Goal: Transaction & Acquisition: Purchase product/service

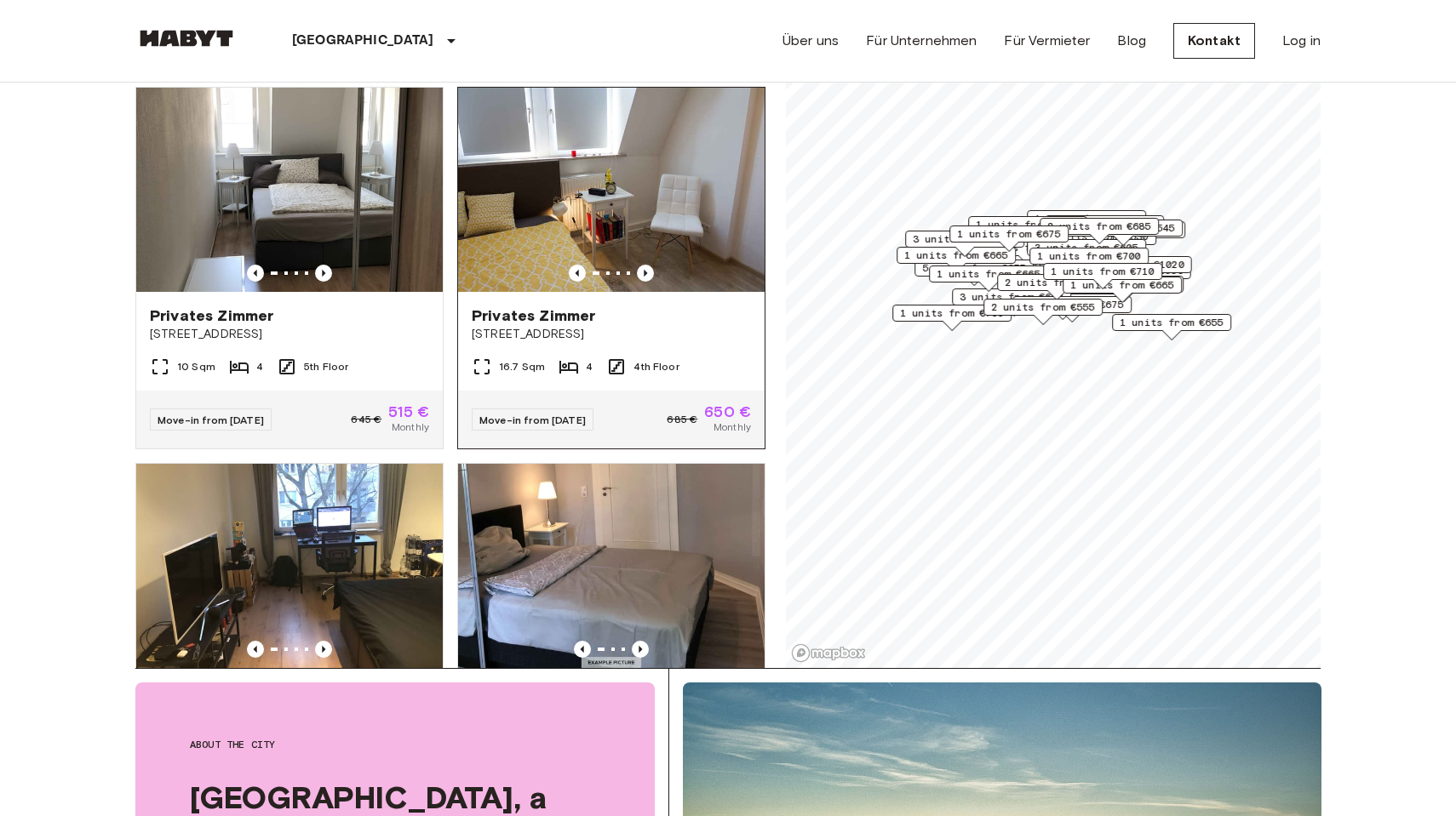
click at [596, 134] on img at bounding box center [611, 190] width 306 height 204
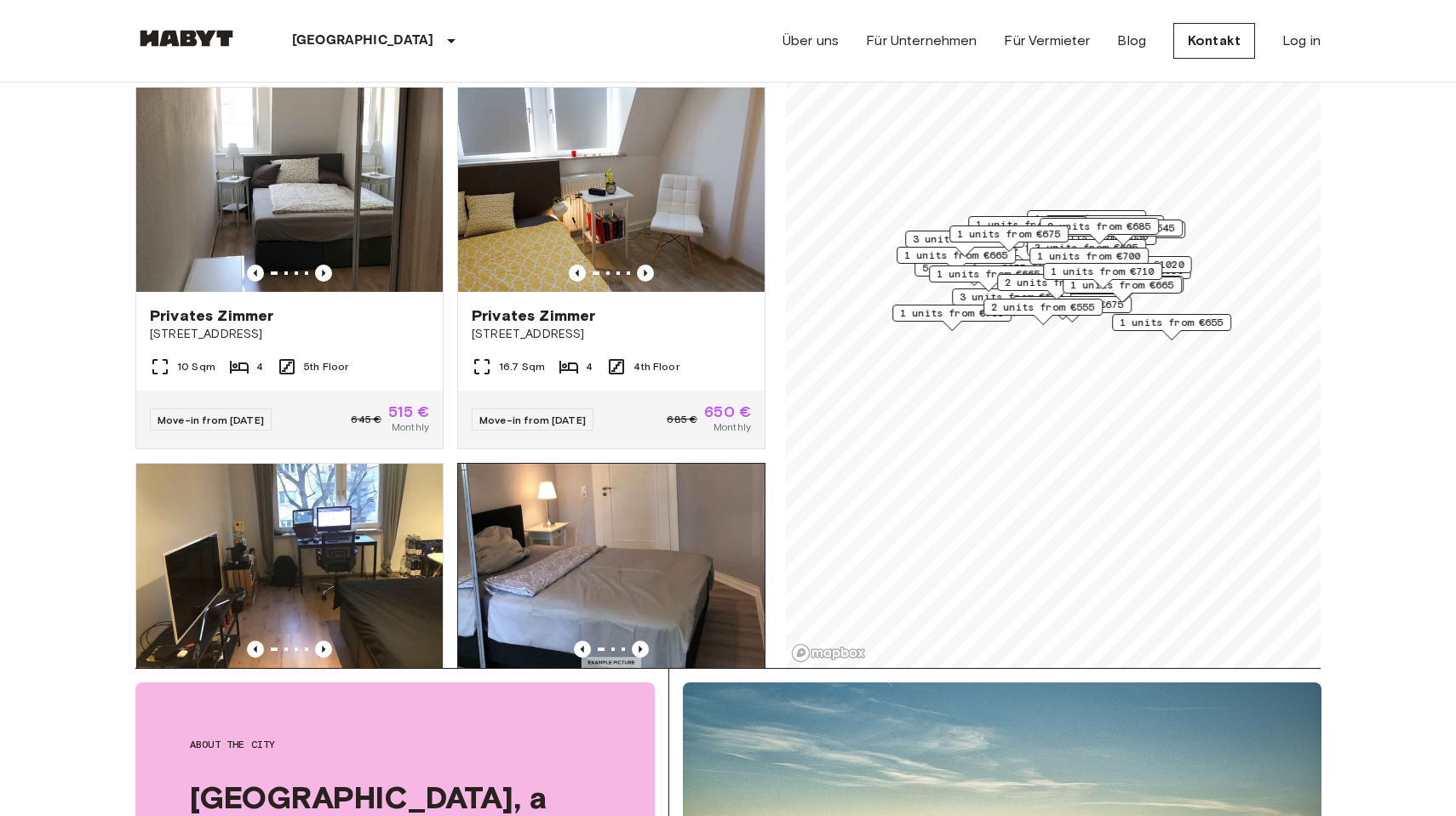
click at [683, 532] on img at bounding box center [611, 566] width 306 height 204
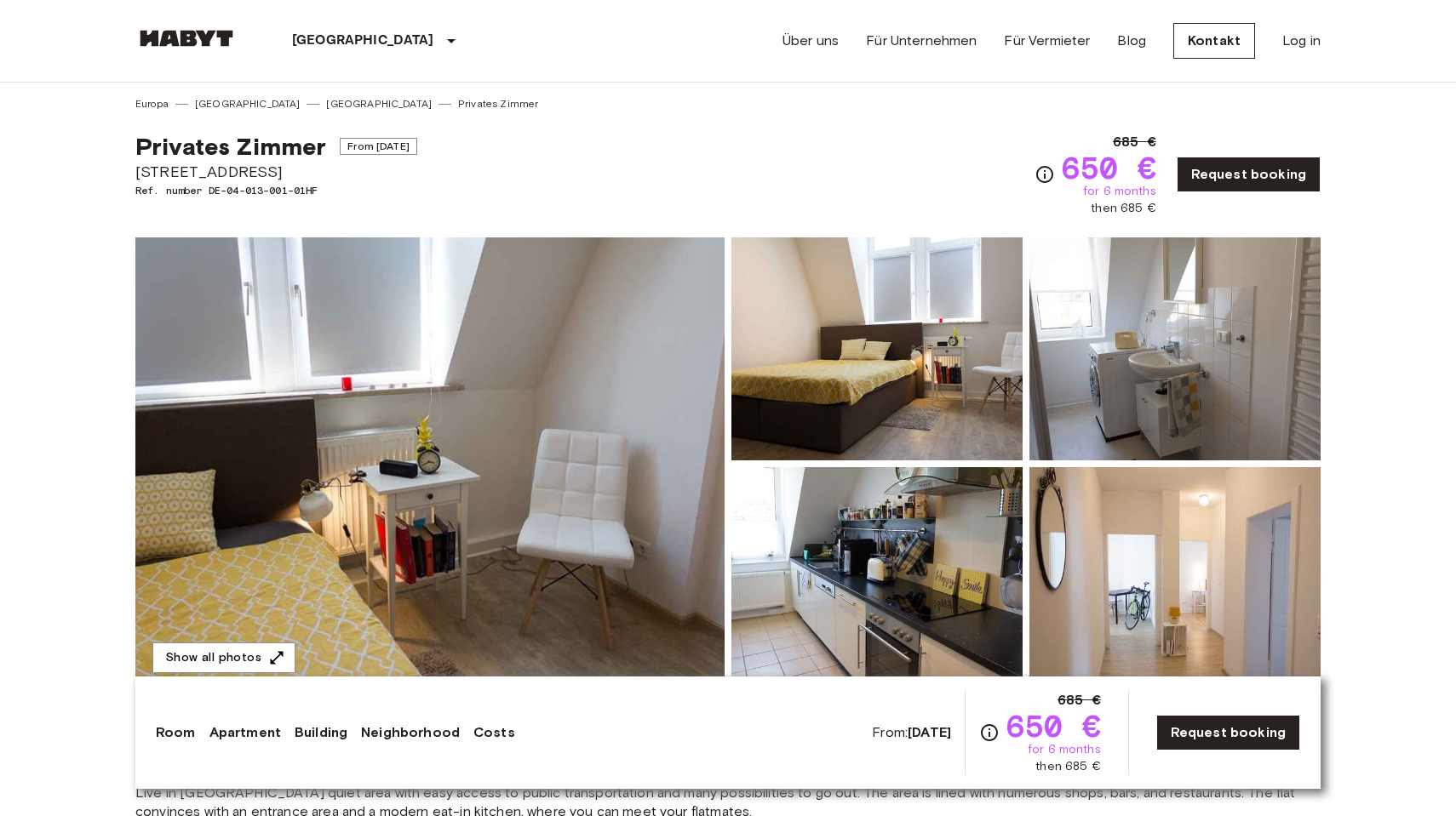
click at [1084, 504] on img at bounding box center [1176, 580] width 291 height 223
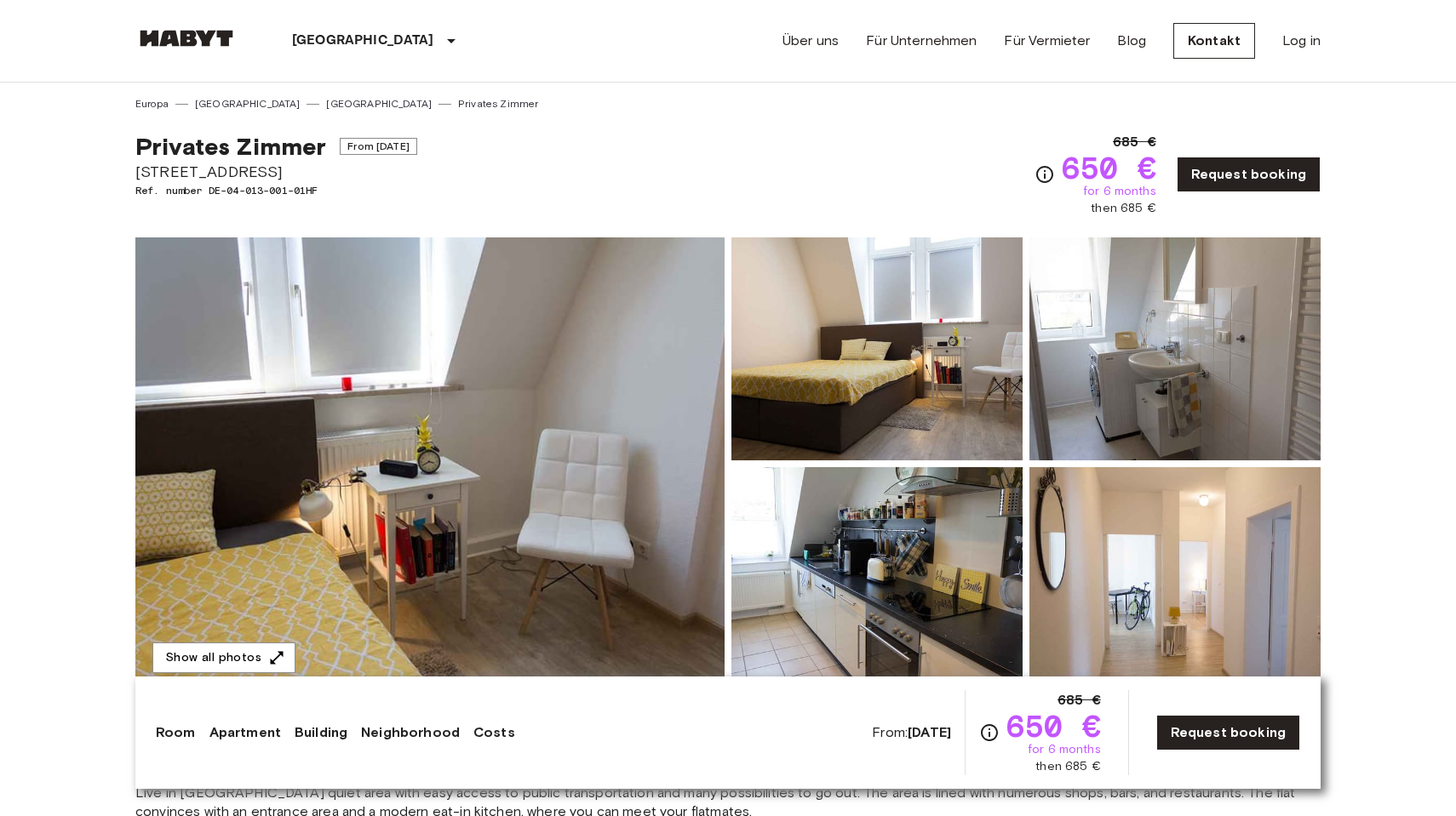
scroll to position [1, 0]
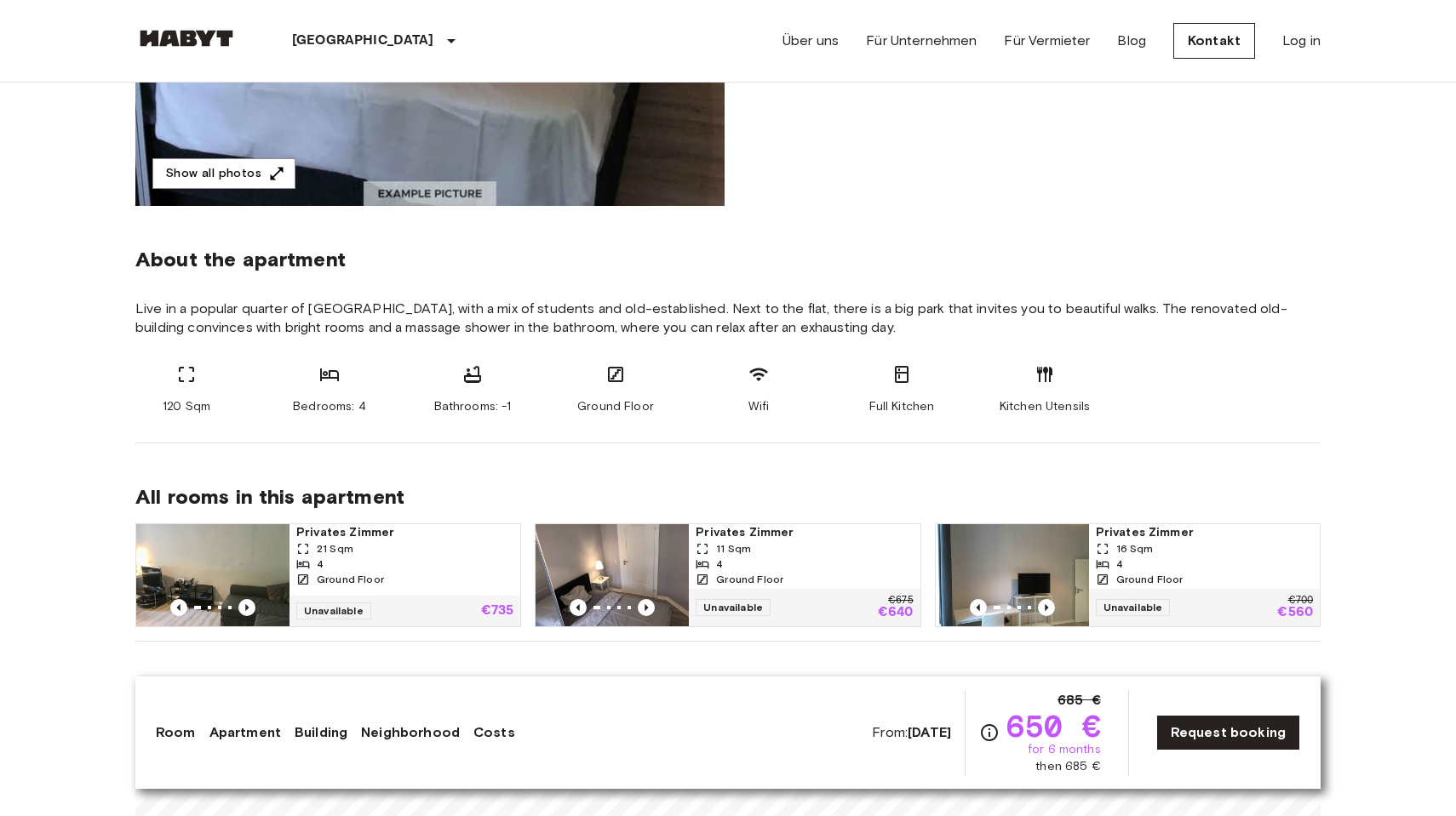
scroll to position [486, 0]
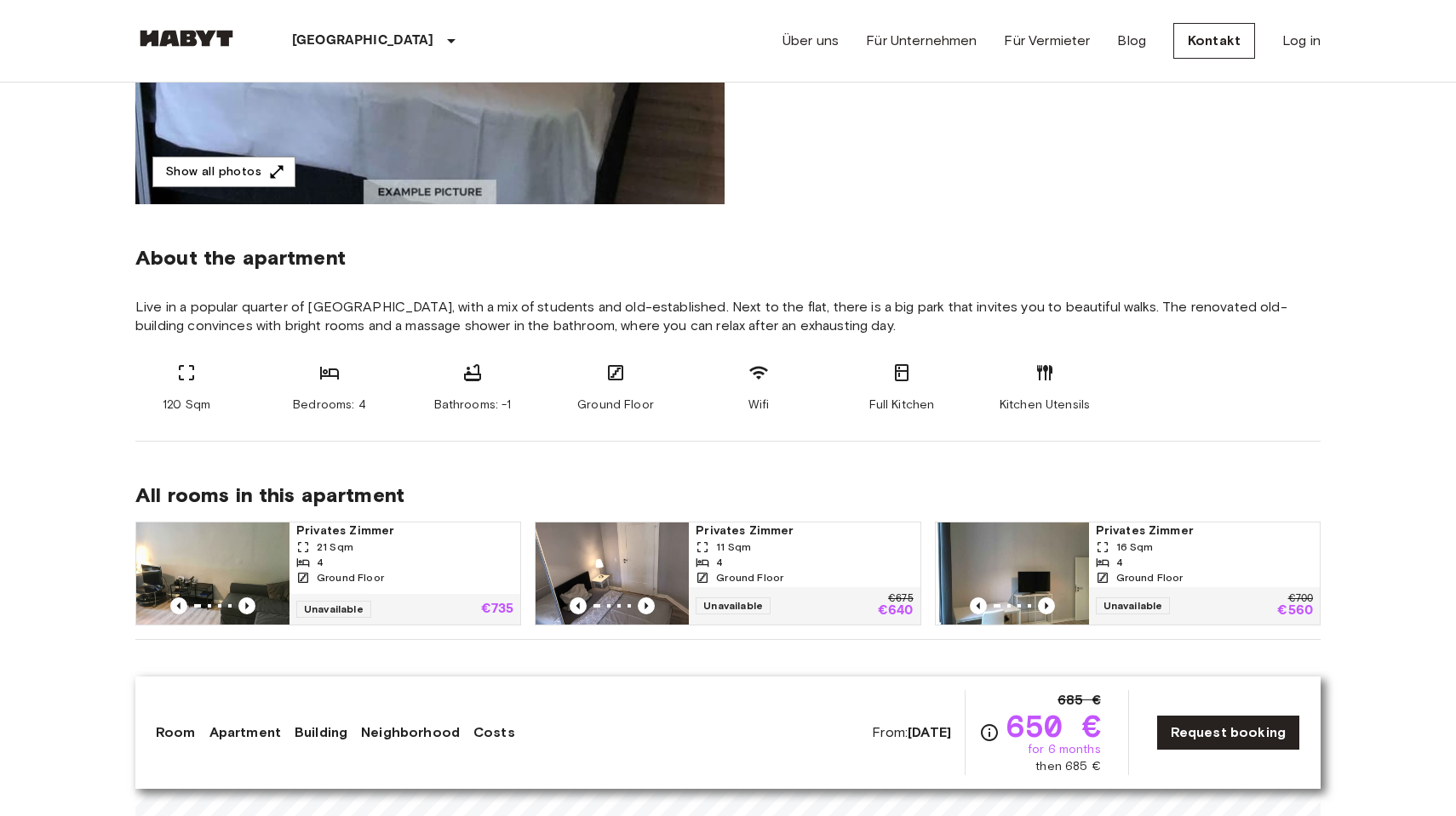
click at [211, 564] on img at bounding box center [214, 574] width 154 height 102
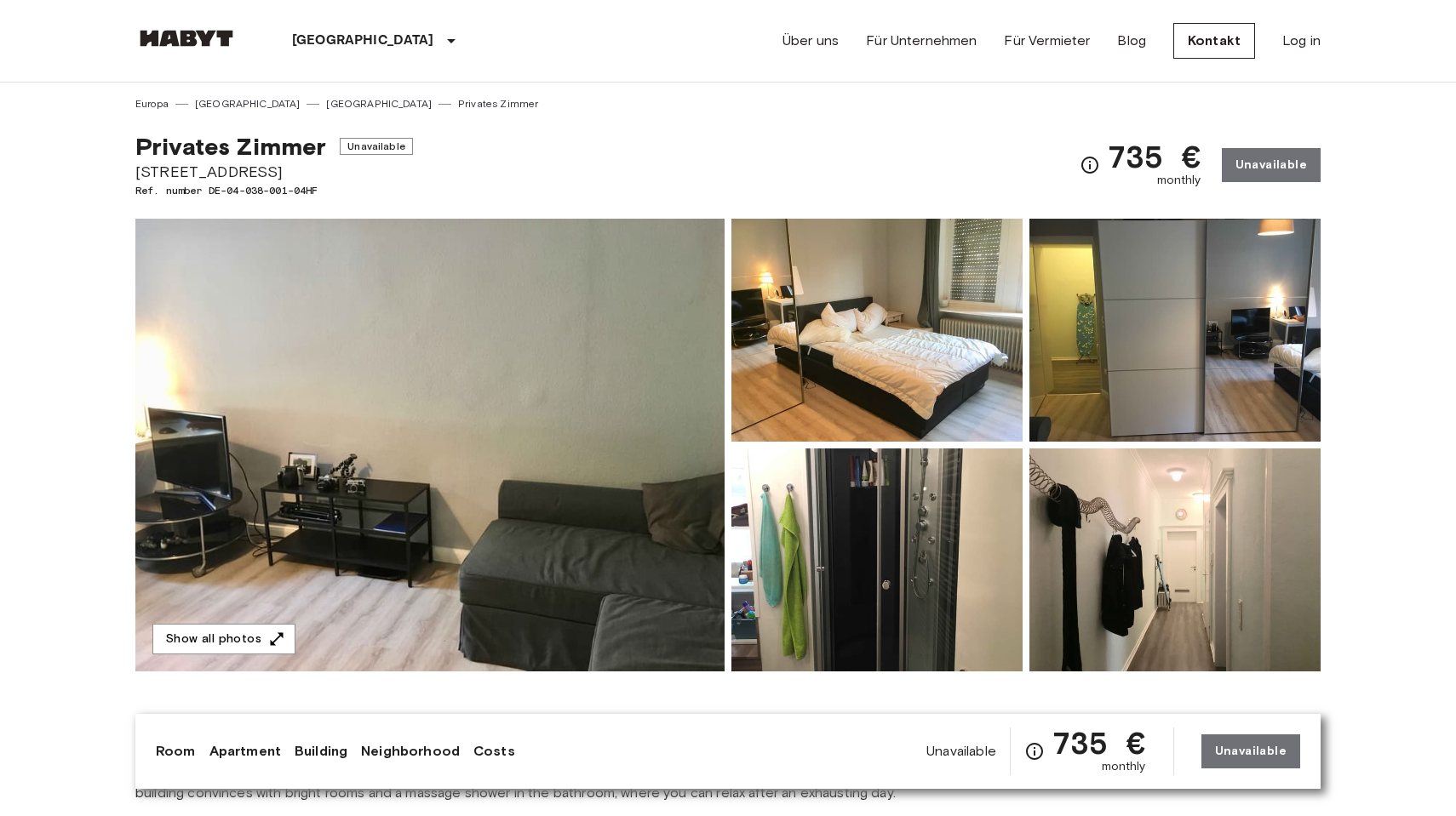
click at [933, 321] on img at bounding box center [877, 330] width 291 height 223
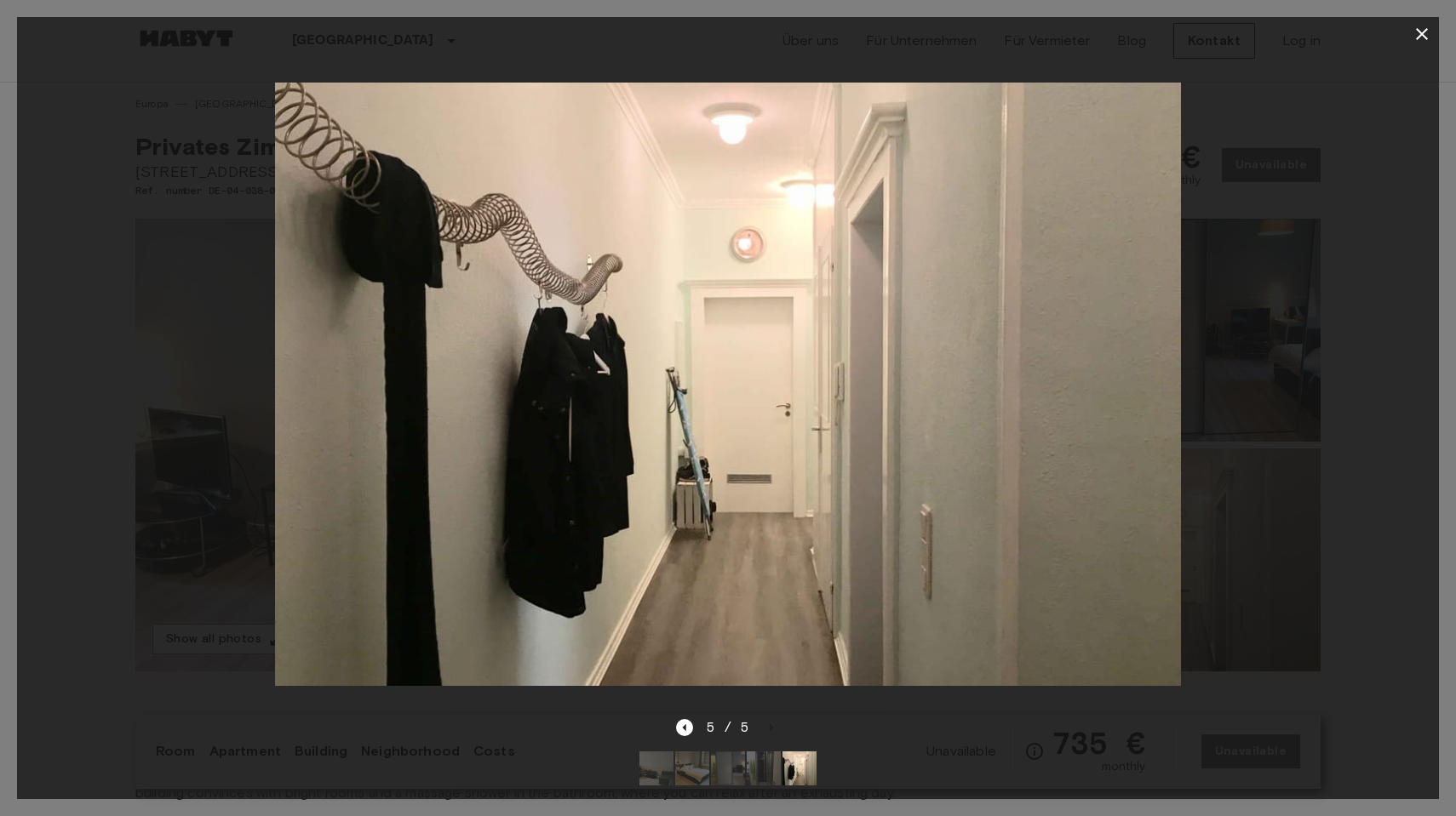
click at [1418, 33] on icon "button" at bounding box center [1422, 34] width 20 height 20
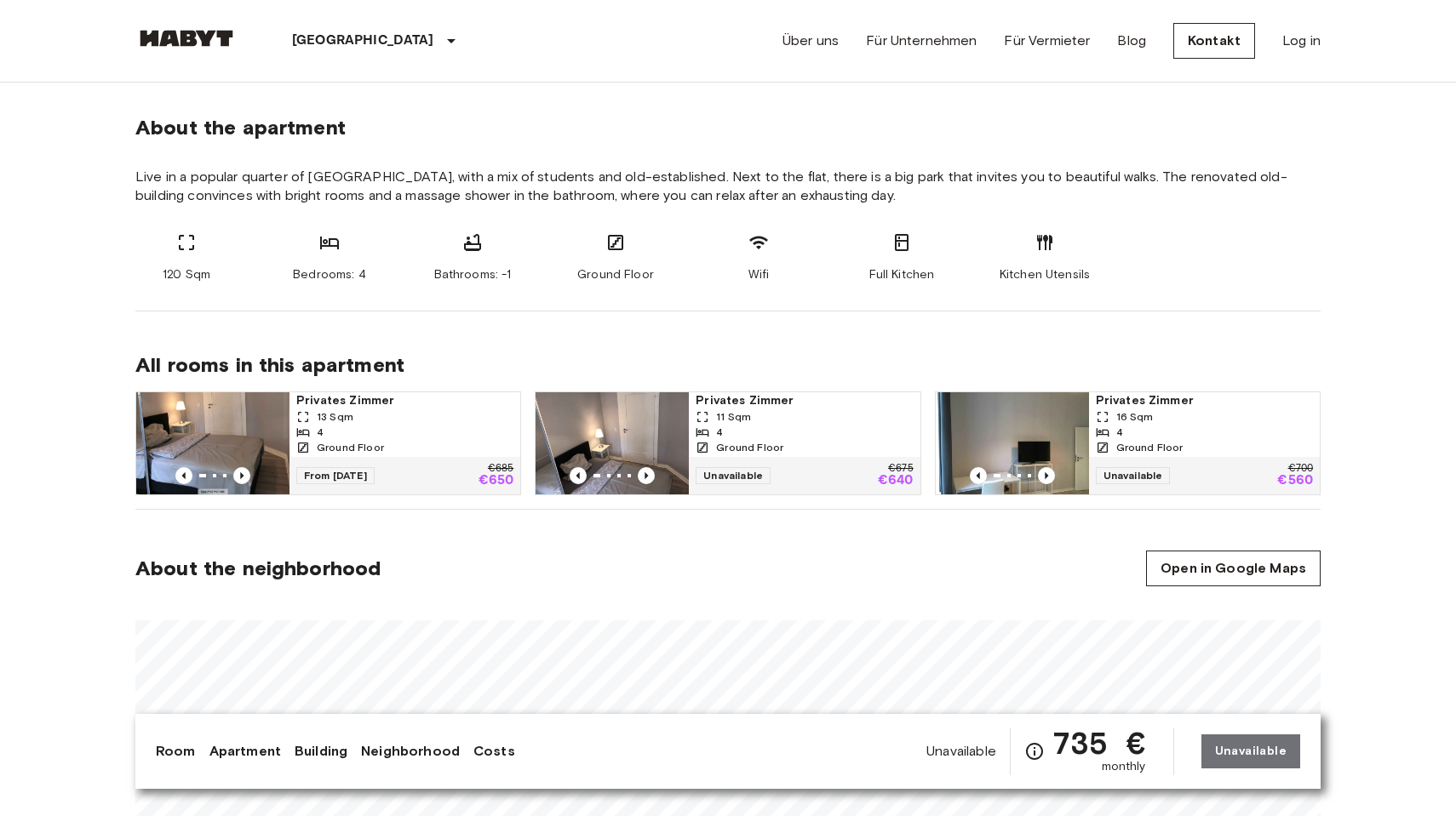
scroll to position [602, 0]
